Goal: Check status: Check status

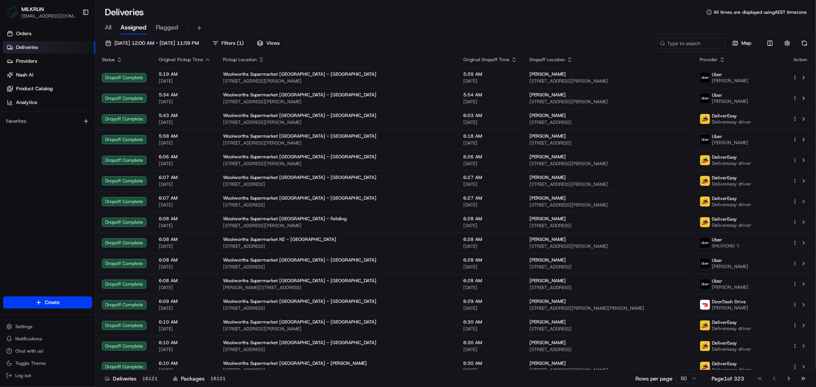
click at [110, 27] on span "All" at bounding box center [108, 27] width 7 height 9
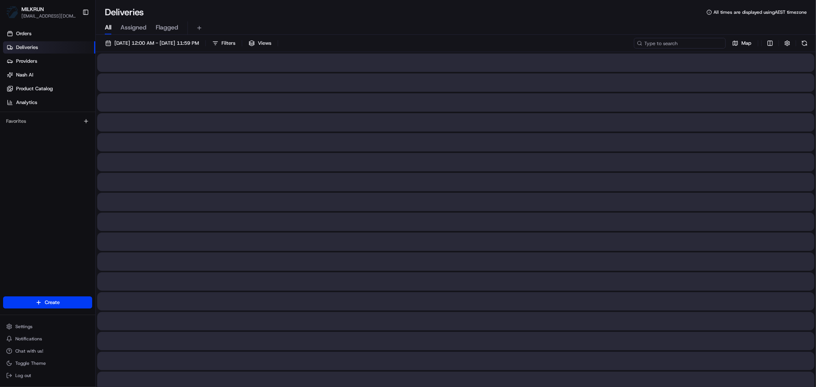
click at [685, 47] on input at bounding box center [680, 43] width 92 height 11
paste input "3c2d18ae-97e5-4dd3-a1b9-73d6f21c3376"
type input "3c2d18ae-97e5-4dd3-a1b9-73d6f21c3376"
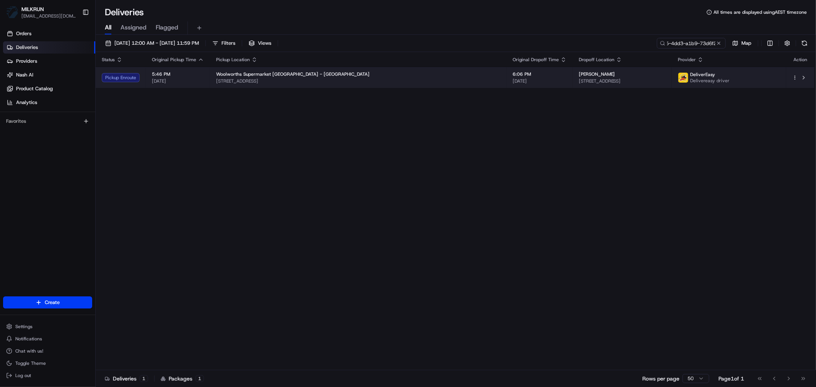
click at [326, 83] on span "[STREET_ADDRESS]" at bounding box center [358, 81] width 284 height 6
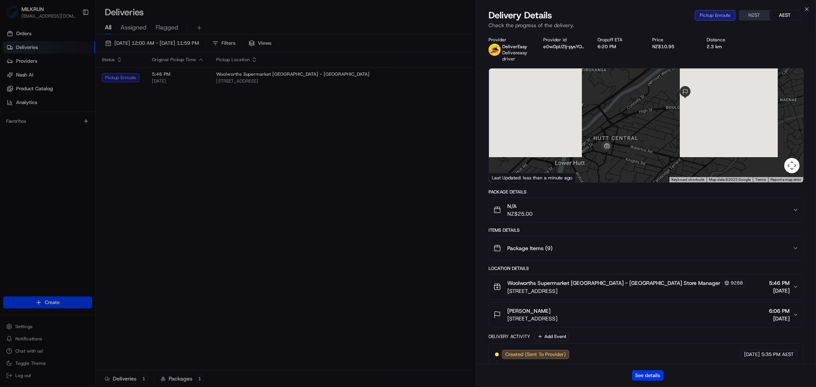
click at [646, 376] on button "See details" at bounding box center [648, 375] width 32 height 11
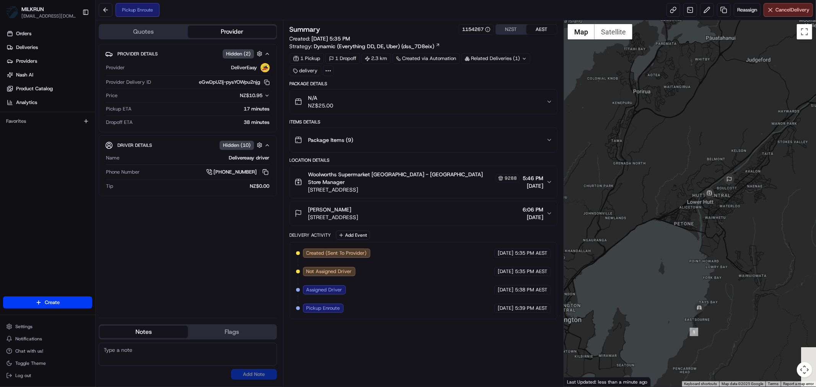
drag, startPoint x: 722, startPoint y: 297, endPoint x: 672, endPoint y: 222, distance: 90.2
click at [672, 222] on div at bounding box center [690, 203] width 252 height 366
